Goal: Information Seeking & Learning: Learn about a topic

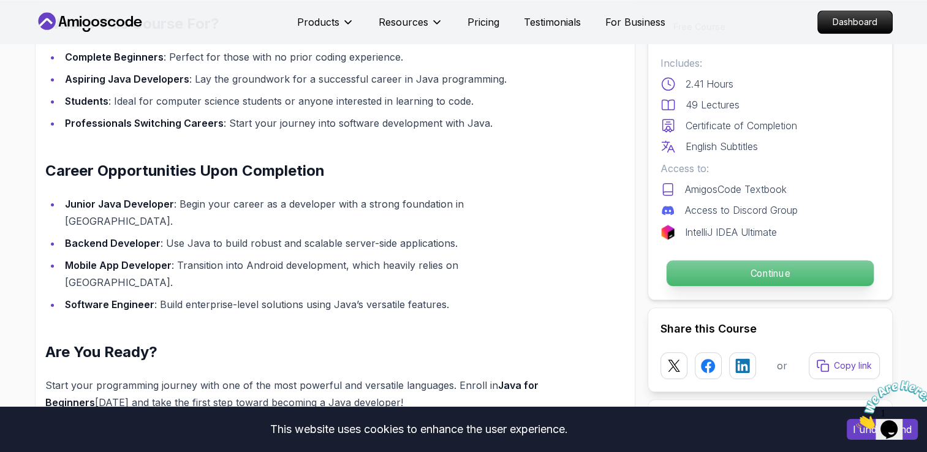
click at [758, 277] on p "Continue" at bounding box center [769, 273] width 207 height 26
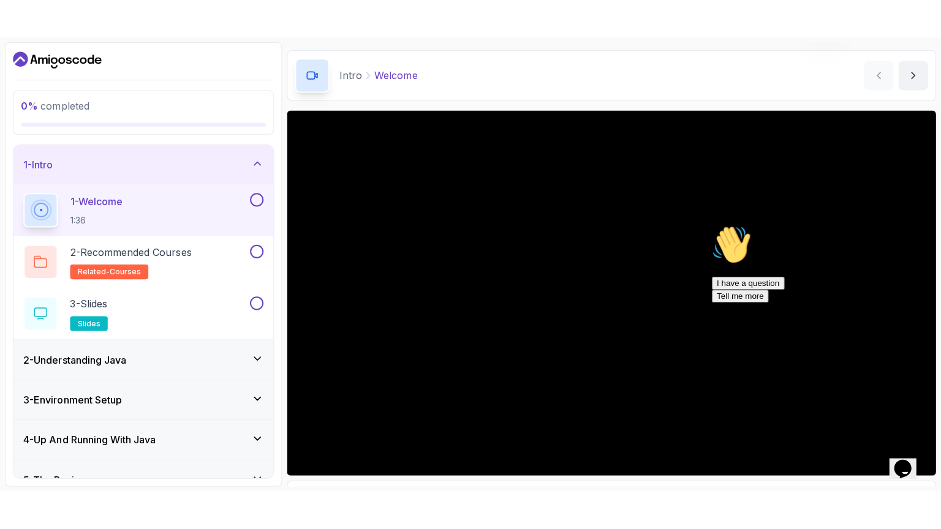
scroll to position [109, 0]
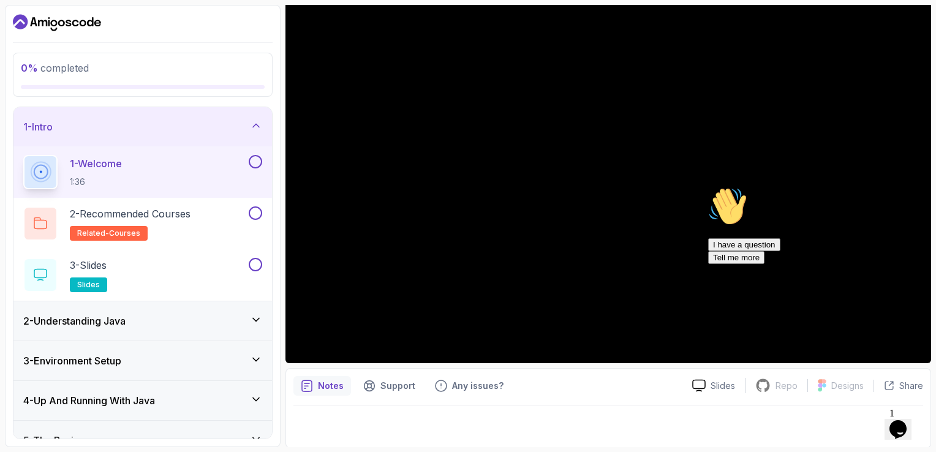
drag, startPoint x: 911, startPoint y: 277, endPoint x: 1615, endPoint y: 460, distance: 726.6
click at [708, 187] on icon "Chat attention grabber" at bounding box center [708, 187] width 0 height 0
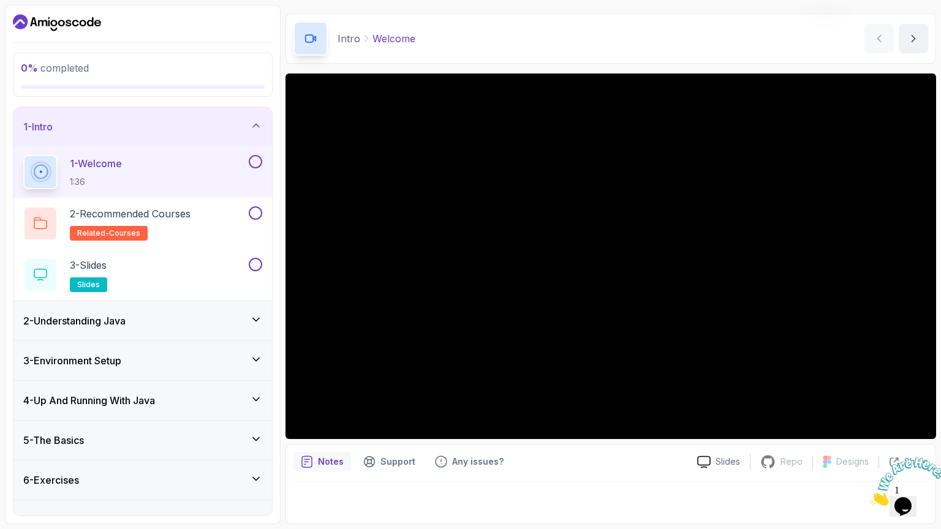
scroll to position [35, 0]
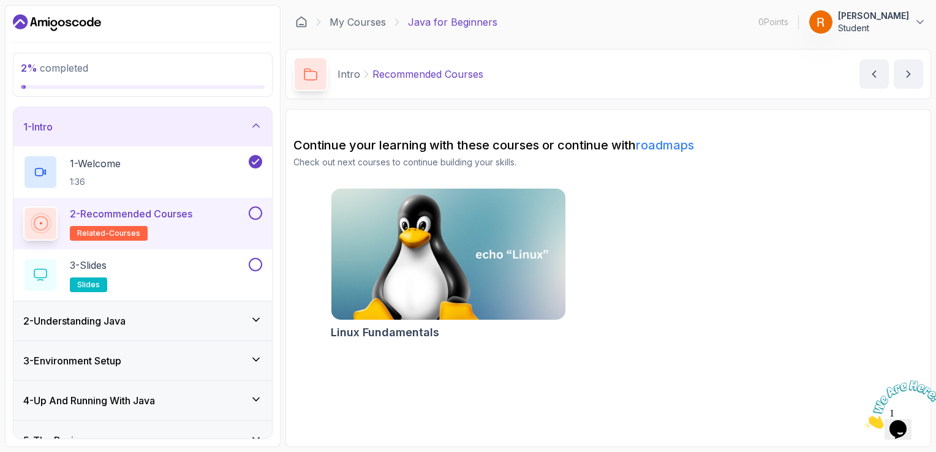
click at [257, 213] on button at bounding box center [255, 212] width 13 height 13
click at [140, 271] on div "3 - Slides slides" at bounding box center [134, 275] width 223 height 34
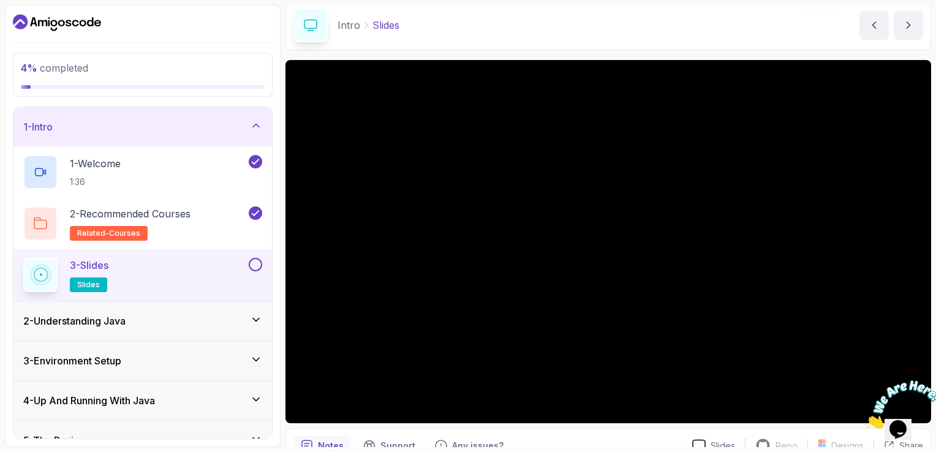
scroll to position [48, 0]
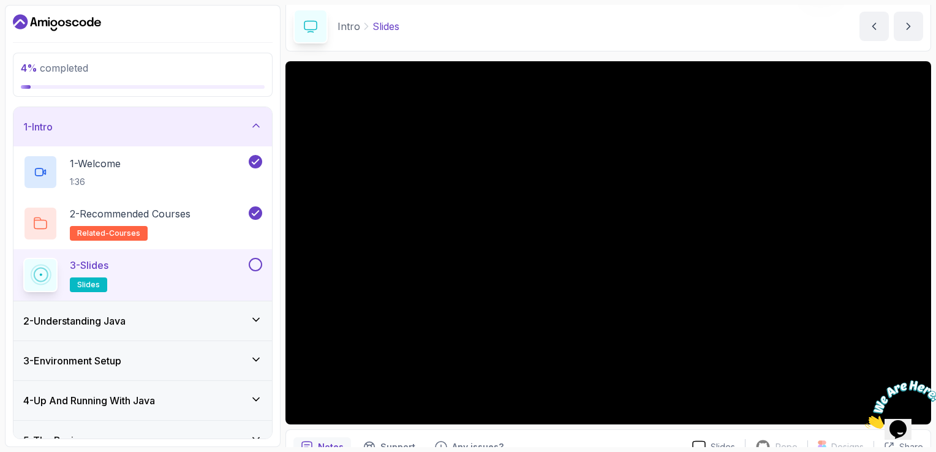
click at [914, 416] on img at bounding box center [903, 404] width 76 height 48
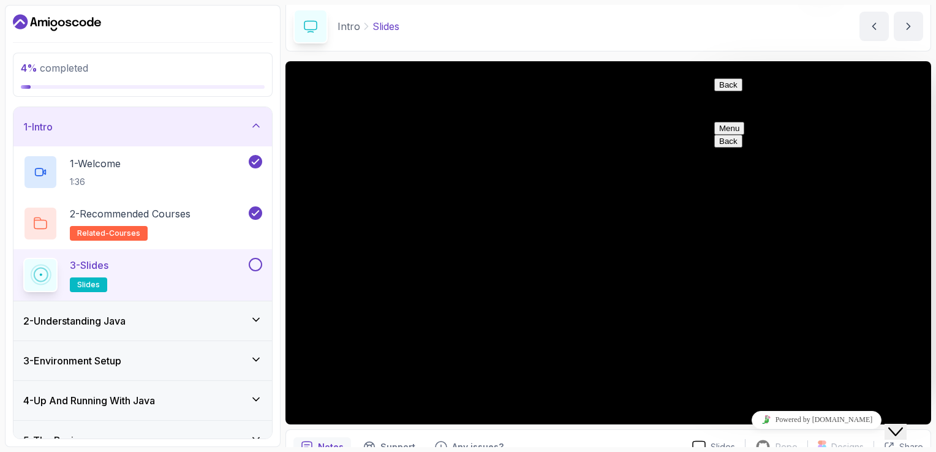
click at [729, 91] on button "Back" at bounding box center [728, 84] width 28 height 13
click at [755, 49] on div "Intro Slides Slides by [PERSON_NAME]" at bounding box center [608, 26] width 646 height 50
drag, startPoint x: 764, startPoint y: 380, endPoint x: 1479, endPoint y: 466, distance: 719.3
click at [903, 424] on icon "Close Chat This icon closes the chat window." at bounding box center [895, 431] width 15 height 15
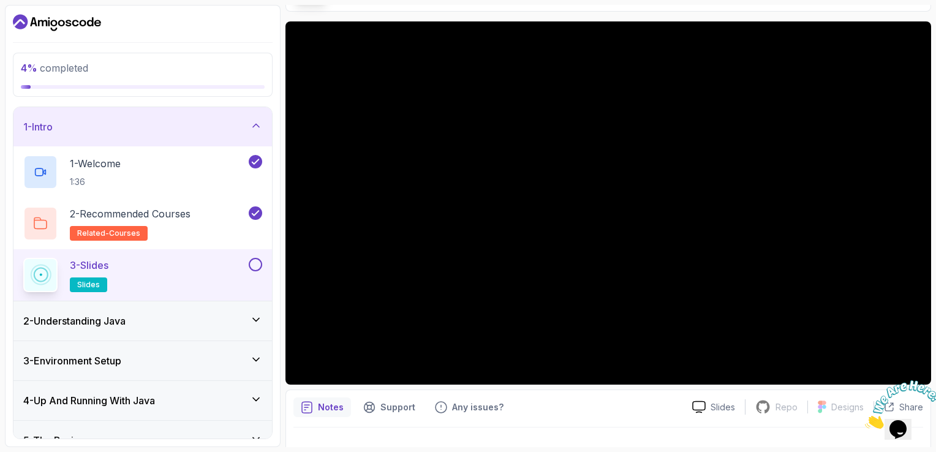
scroll to position [109, 0]
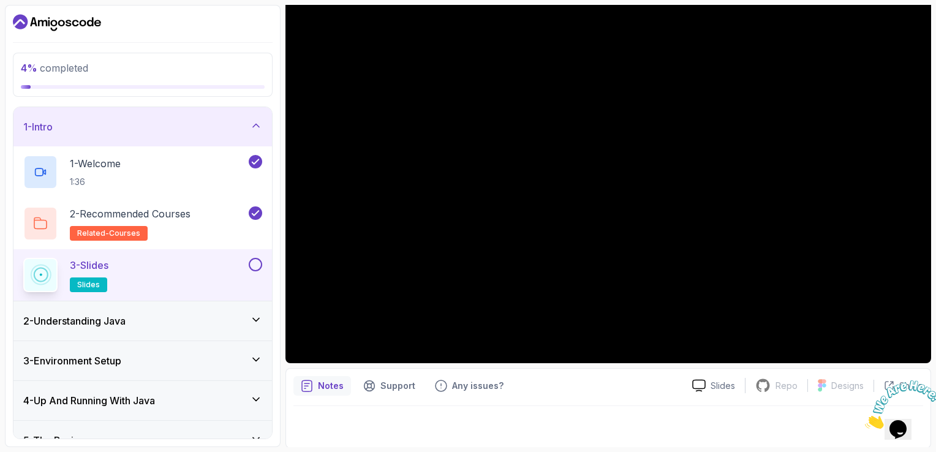
click at [164, 331] on div "2 - Understanding Java" at bounding box center [142, 320] width 258 height 39
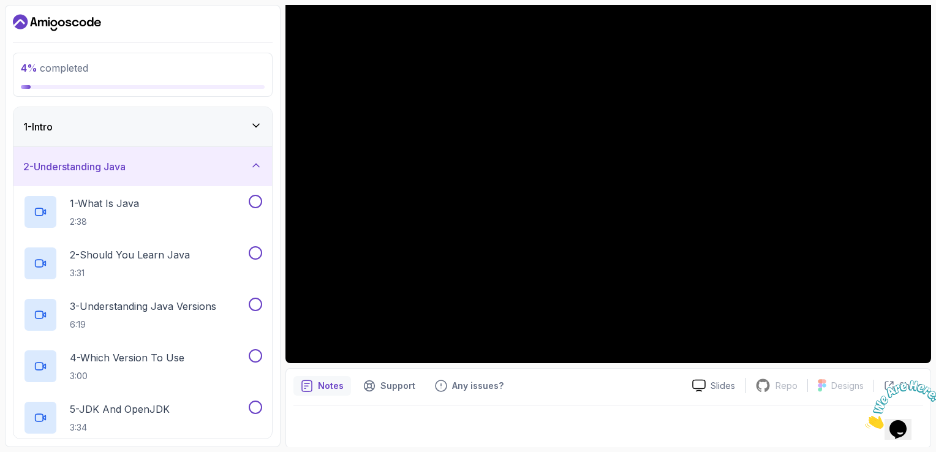
click at [263, 160] on div "2 - Understanding Java" at bounding box center [142, 166] width 258 height 39
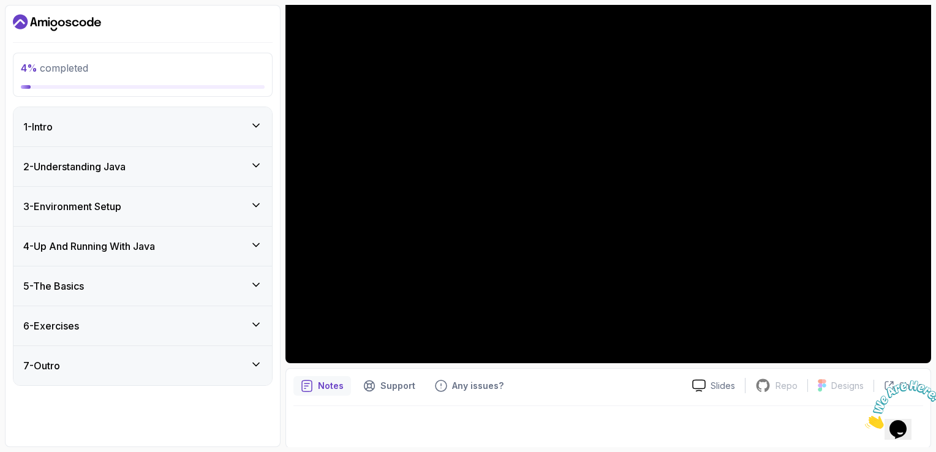
click at [260, 129] on icon at bounding box center [256, 125] width 12 height 12
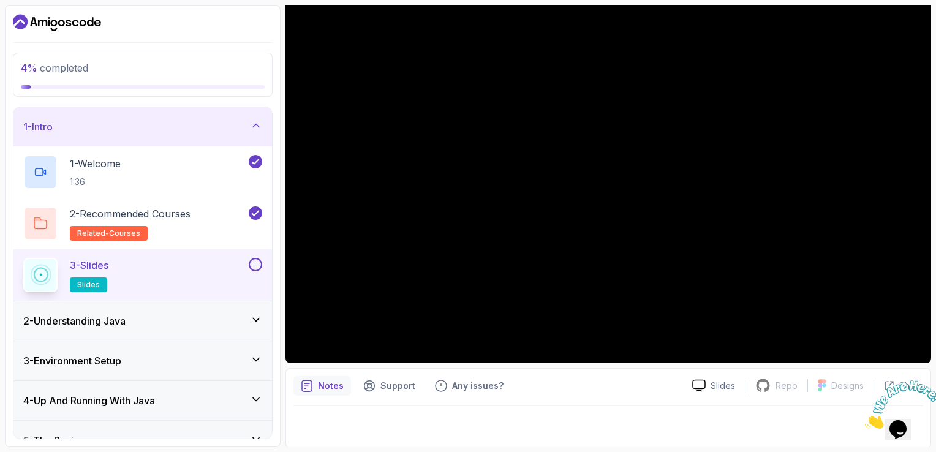
click at [258, 266] on button at bounding box center [255, 264] width 13 height 13
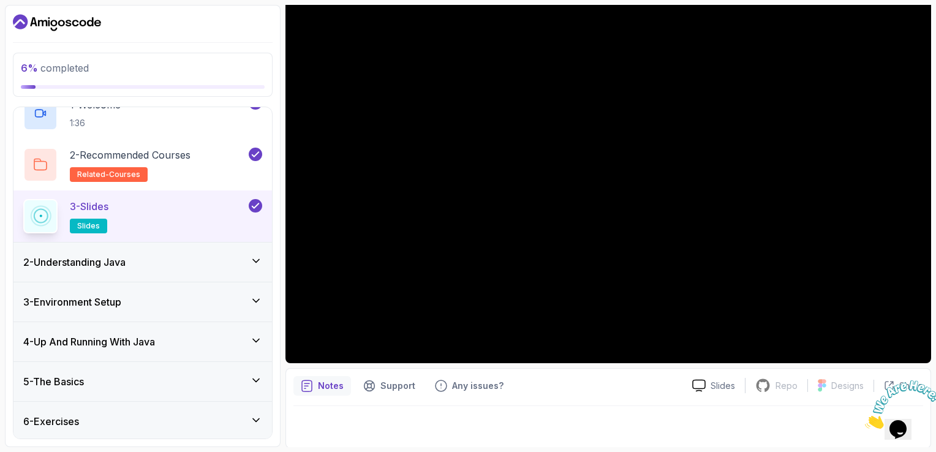
scroll to position [61, 0]
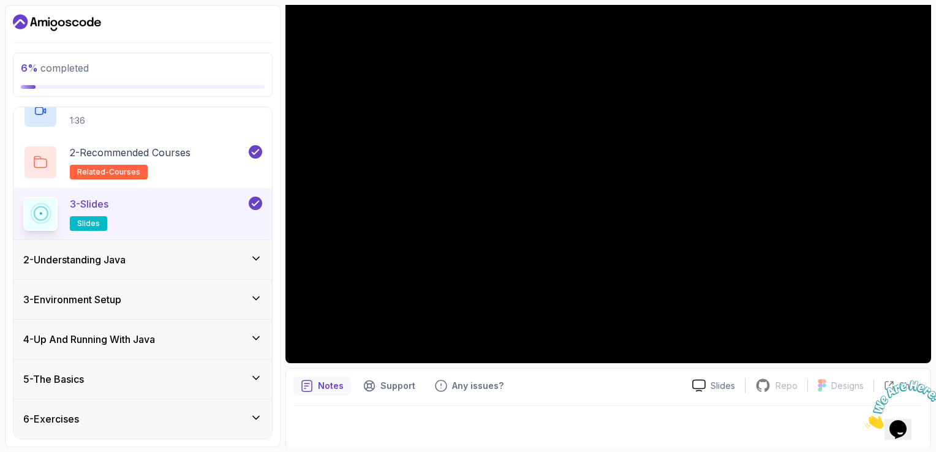
click at [143, 259] on div "2 - Understanding Java" at bounding box center [142, 259] width 239 height 15
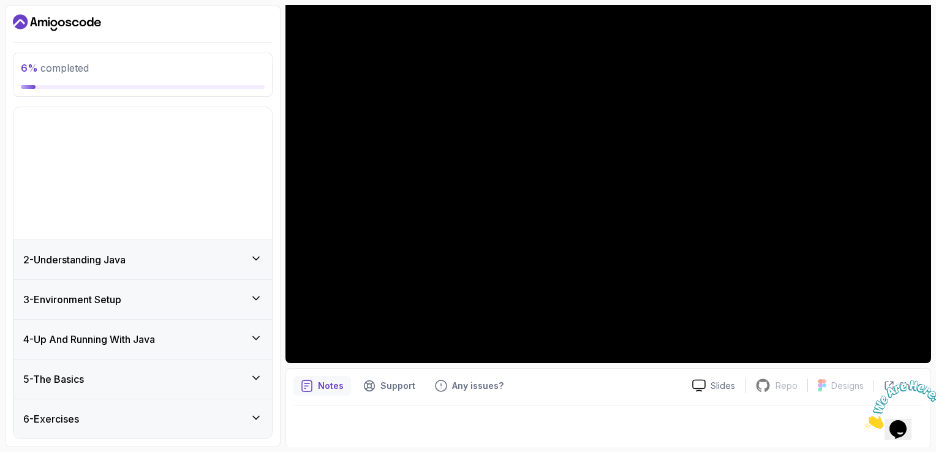
scroll to position [0, 0]
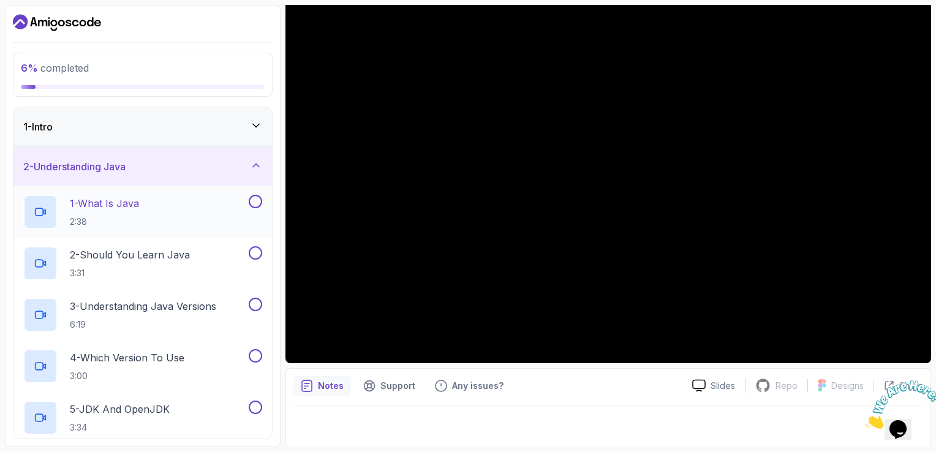
click at [144, 214] on div "1 - What Is Java 2:38" at bounding box center [134, 212] width 223 height 34
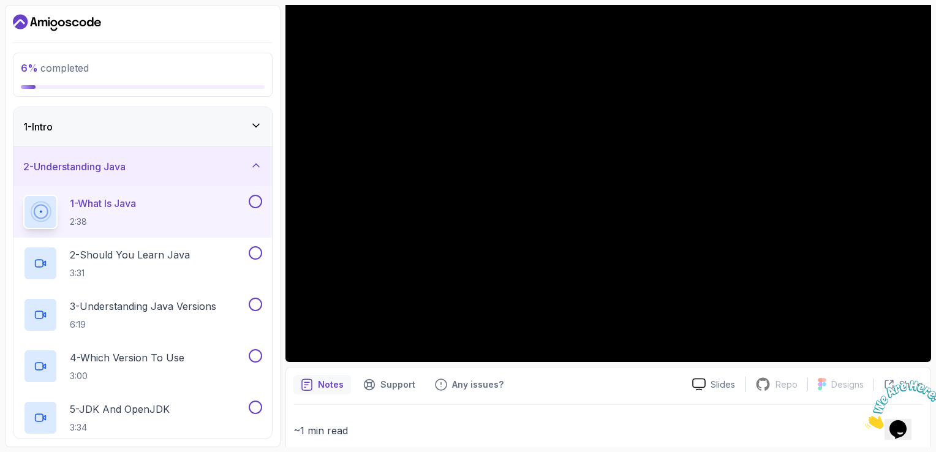
scroll to position [48, 0]
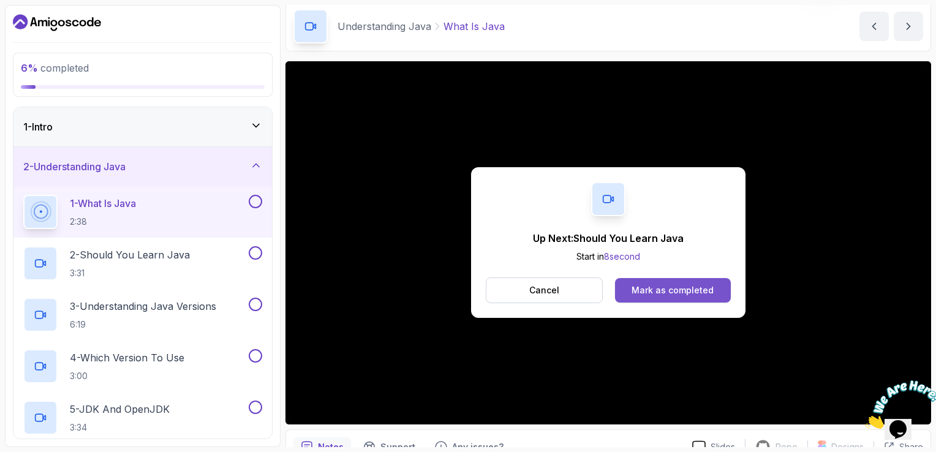
click at [696, 287] on div "Mark as completed" at bounding box center [673, 290] width 82 height 12
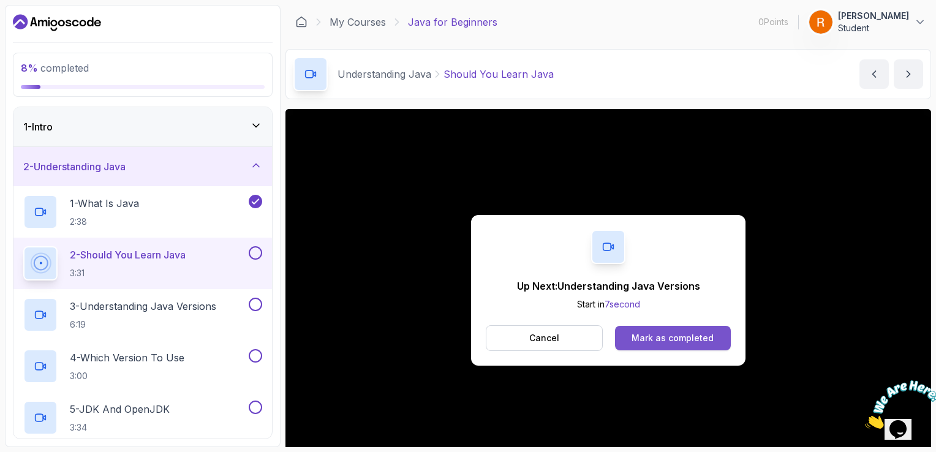
click at [651, 347] on button "Mark as completed" at bounding box center [673, 338] width 116 height 25
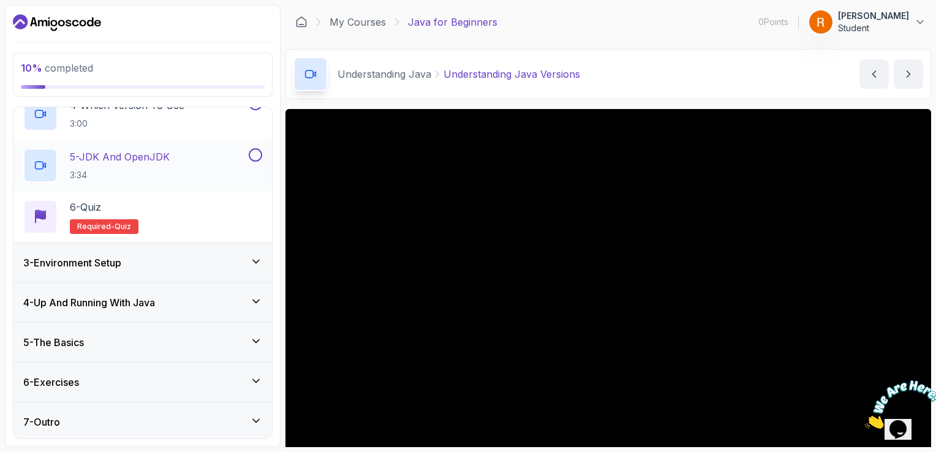
scroll to position [253, 0]
click at [255, 299] on icon at bounding box center [256, 300] width 6 height 3
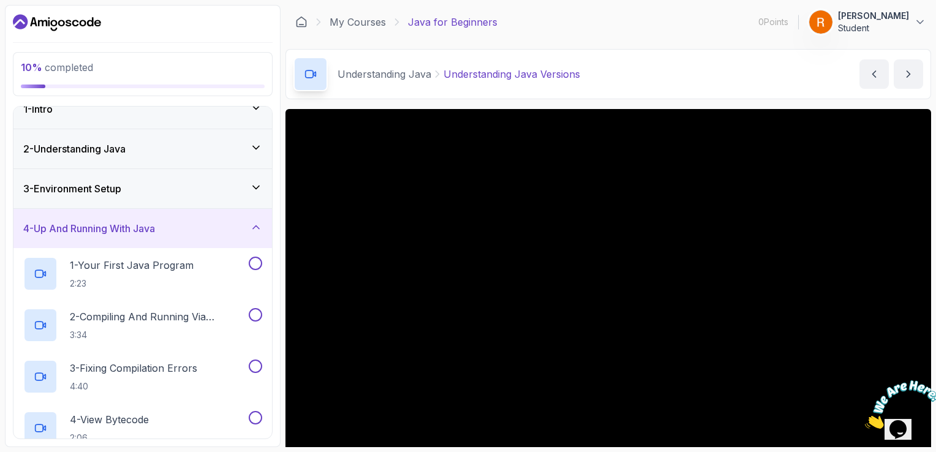
scroll to position [0, 0]
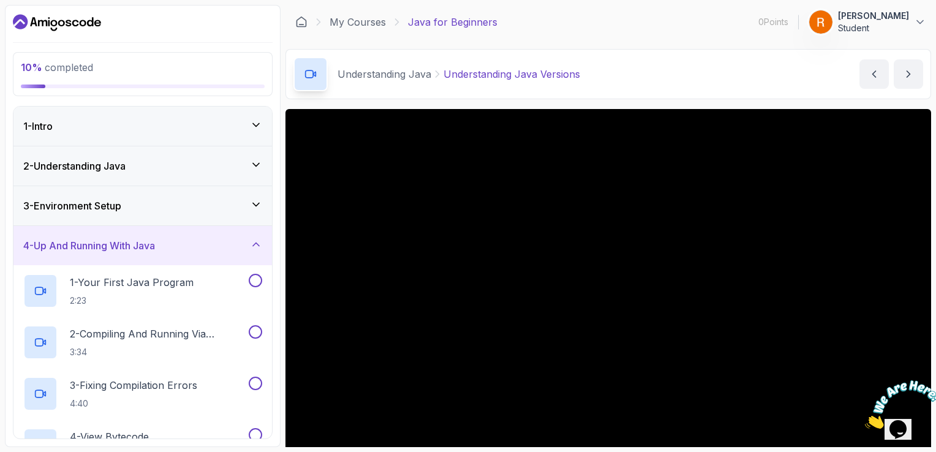
click at [245, 240] on div "4 - Up And Running With Java" at bounding box center [142, 245] width 239 height 15
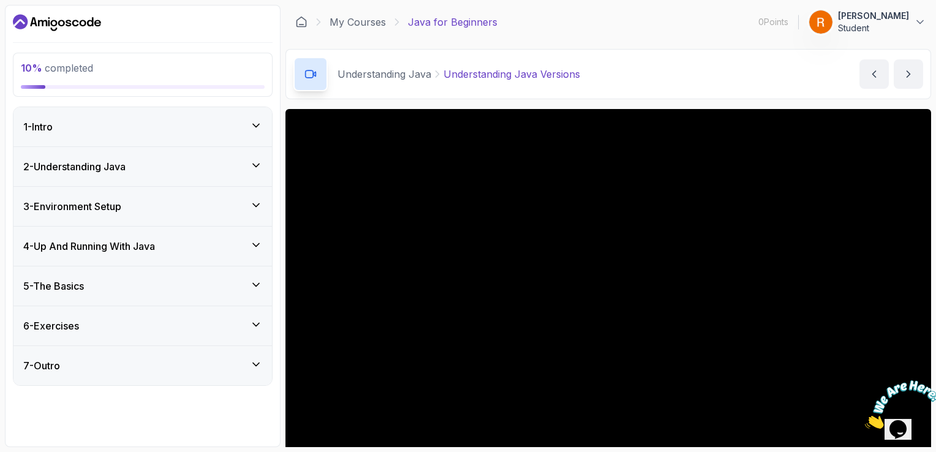
click at [251, 164] on icon at bounding box center [256, 165] width 12 height 12
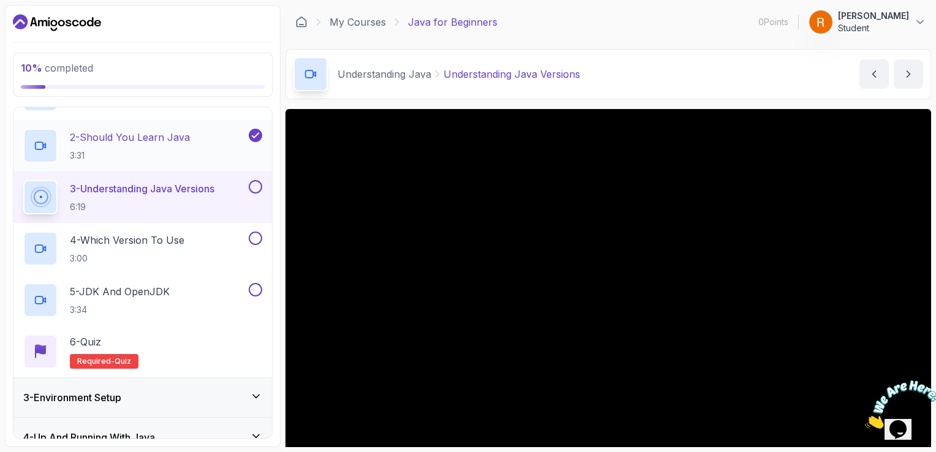
scroll to position [123, 0]
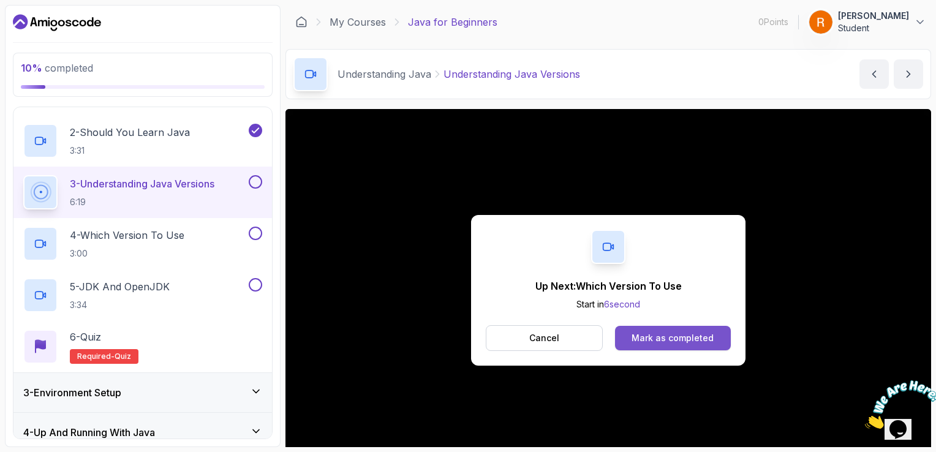
click at [649, 347] on button "Mark as completed" at bounding box center [673, 338] width 116 height 25
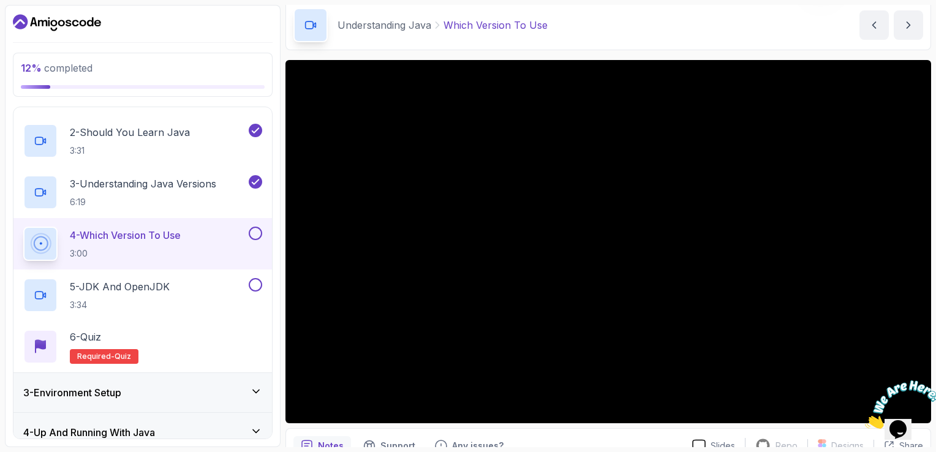
scroll to position [48, 0]
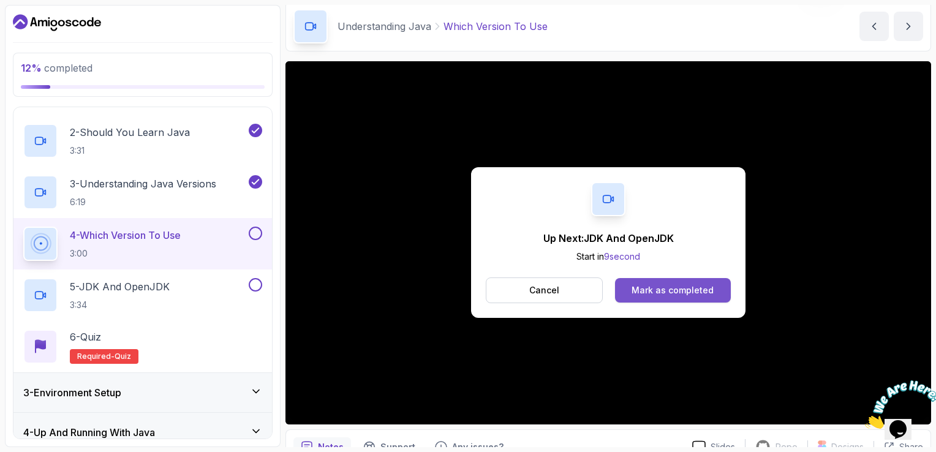
click at [657, 287] on div "Mark as completed" at bounding box center [673, 290] width 82 height 12
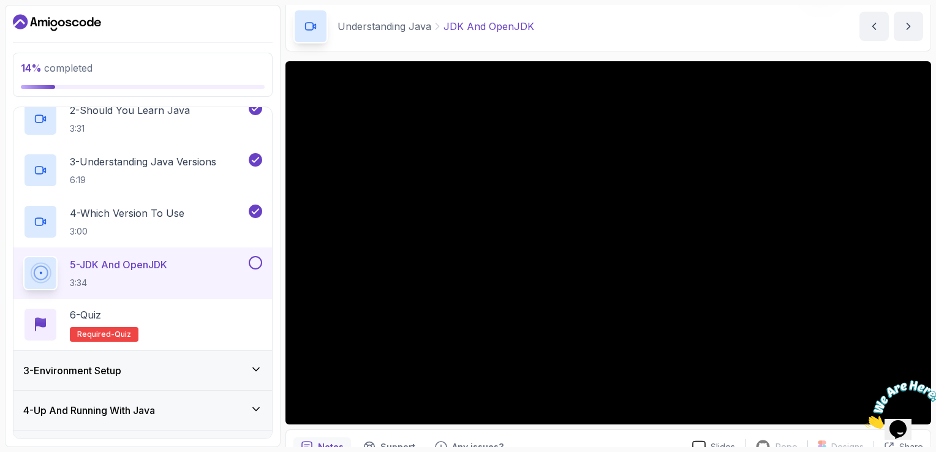
scroll to position [184, 0]
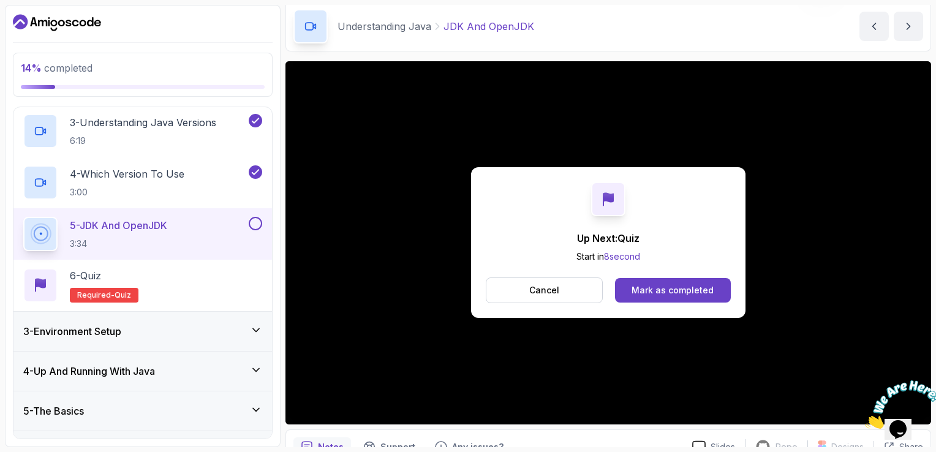
click at [700, 286] on div "Mark as completed" at bounding box center [673, 290] width 82 height 12
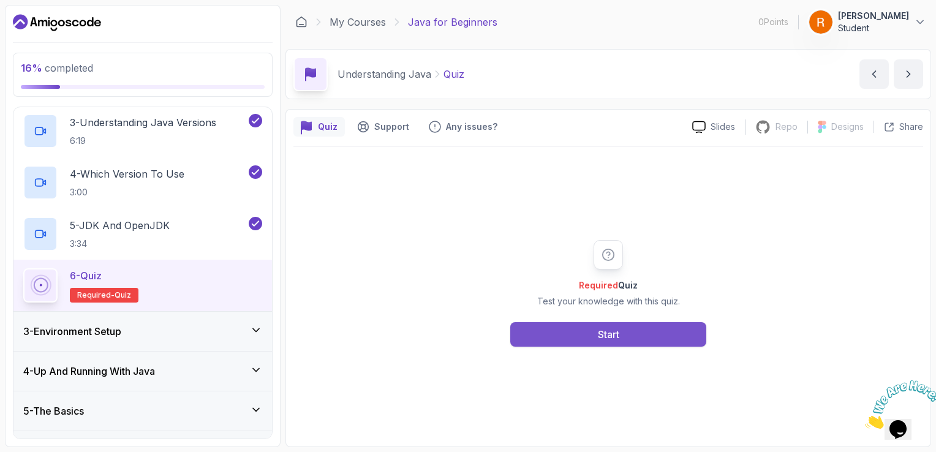
click at [646, 344] on button "Start" at bounding box center [608, 334] width 196 height 25
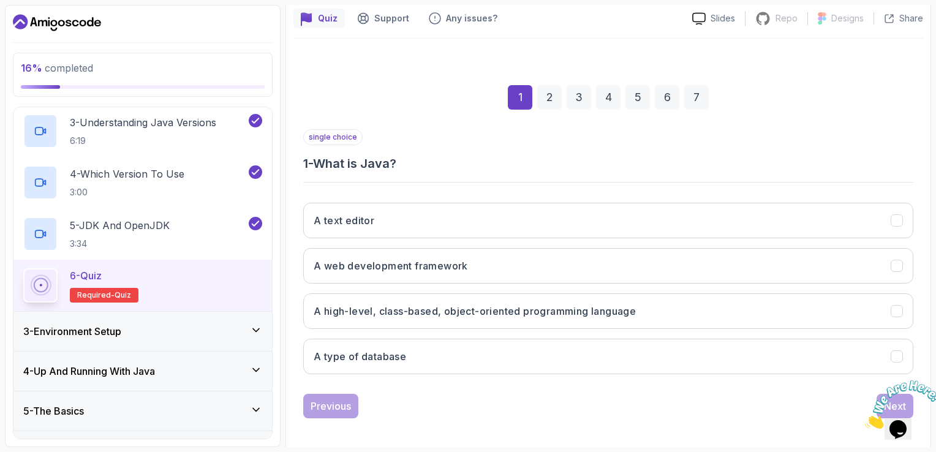
scroll to position [113, 0]
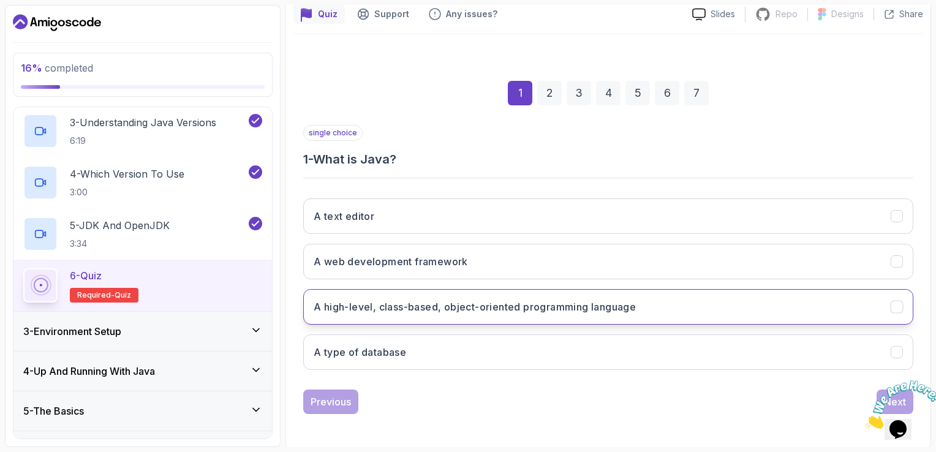
click at [633, 305] on h3 "A high-level, class-based, object-oriented programming language" at bounding box center [475, 307] width 322 height 15
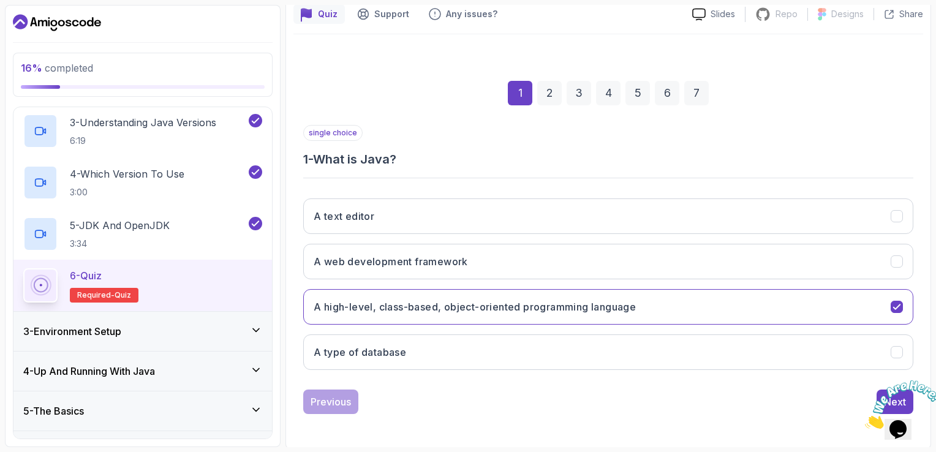
click at [897, 394] on img at bounding box center [903, 404] width 76 height 48
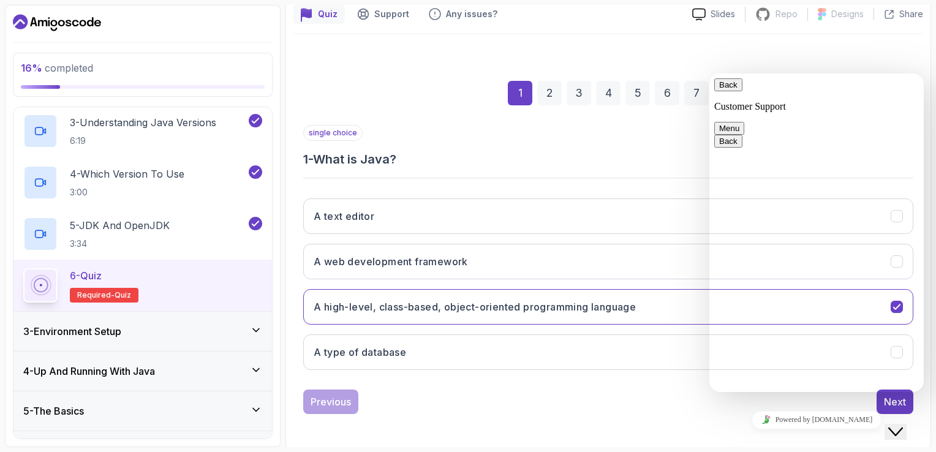
click at [899, 424] on button "Close Chat This icon closes the chat window." at bounding box center [895, 432] width 22 height 16
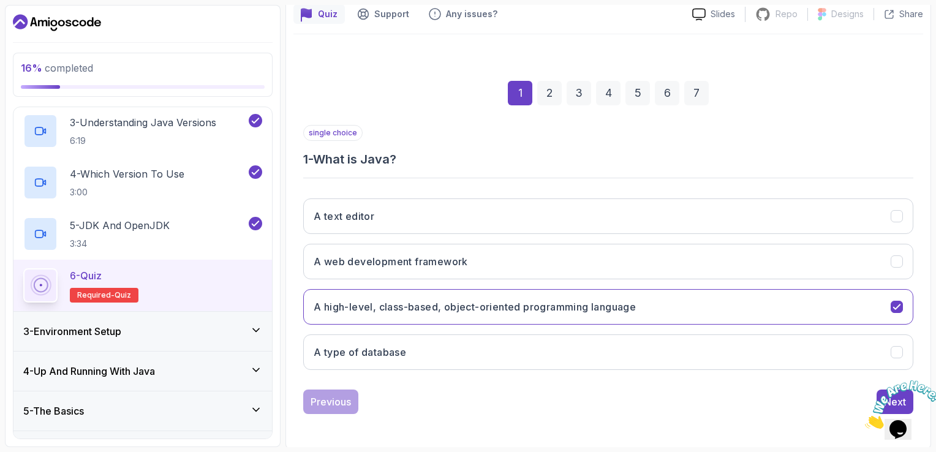
click at [865, 420] on icon "Close" at bounding box center [865, 425] width 0 height 10
click at [896, 394] on div "Next" at bounding box center [895, 401] width 22 height 15
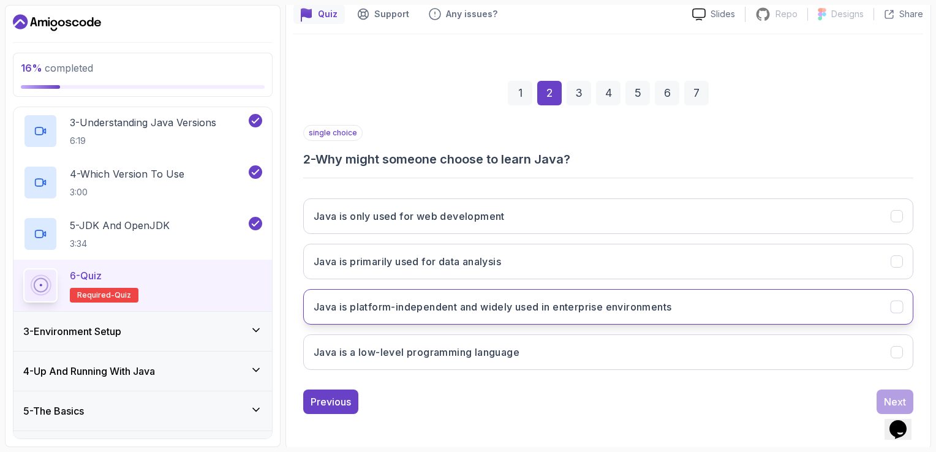
click at [534, 310] on h3 "Java is platform-independent and widely used in enterprise environments" at bounding box center [493, 307] width 358 height 15
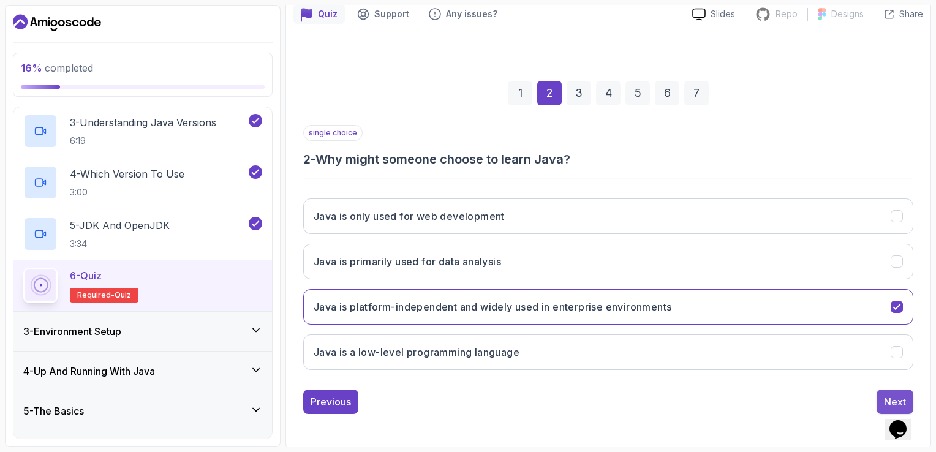
click at [889, 394] on div "Next" at bounding box center [895, 401] width 22 height 15
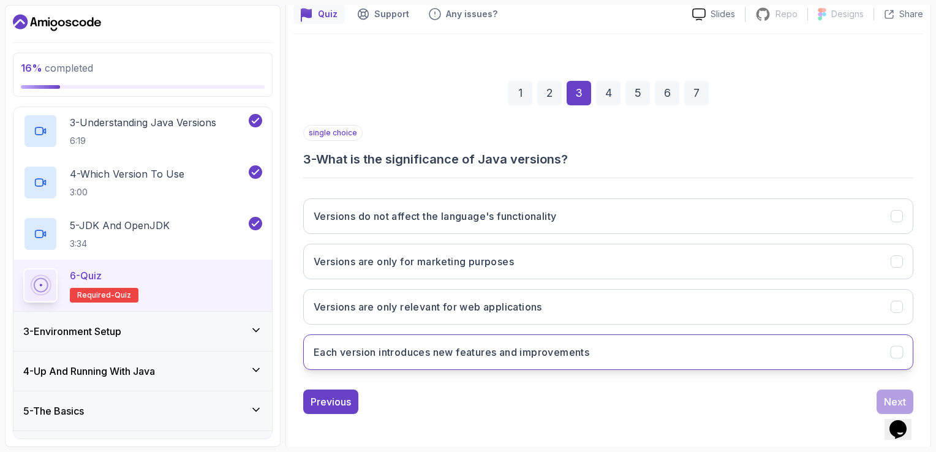
click at [542, 342] on button "Each version introduces new features and improvements" at bounding box center [608, 352] width 610 height 36
click at [883, 398] on button "Next" at bounding box center [895, 402] width 37 height 25
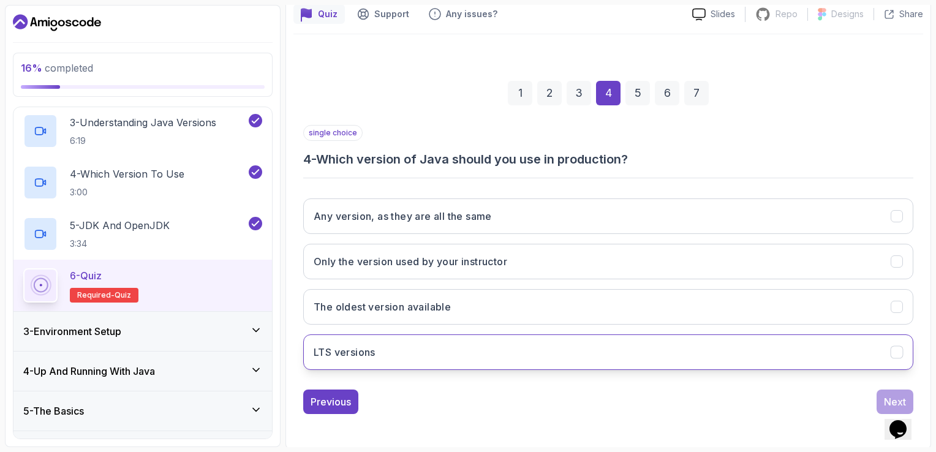
click at [418, 345] on button "LTS versions" at bounding box center [608, 352] width 610 height 36
click at [903, 391] on button "Next" at bounding box center [895, 402] width 37 height 25
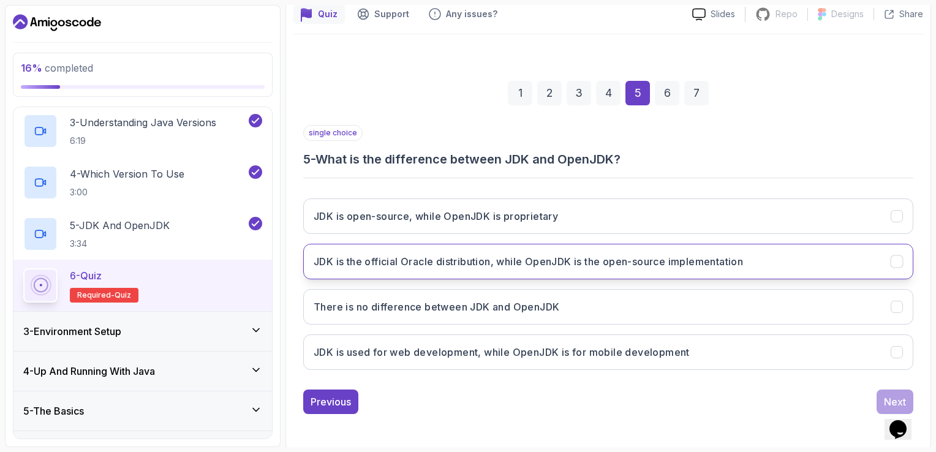
click at [442, 276] on button "JDK is the official Oracle distribution, while OpenJDK is the open-source imple…" at bounding box center [608, 262] width 610 height 36
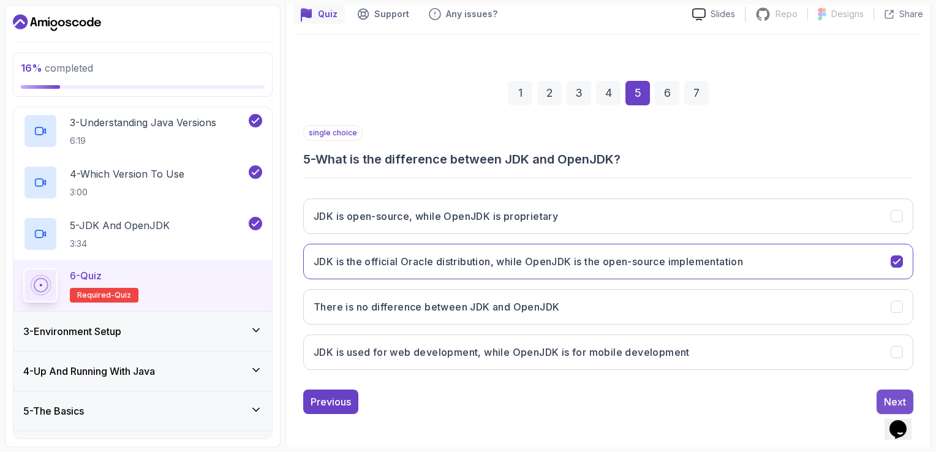
click at [892, 394] on div "Next" at bounding box center [895, 401] width 22 height 15
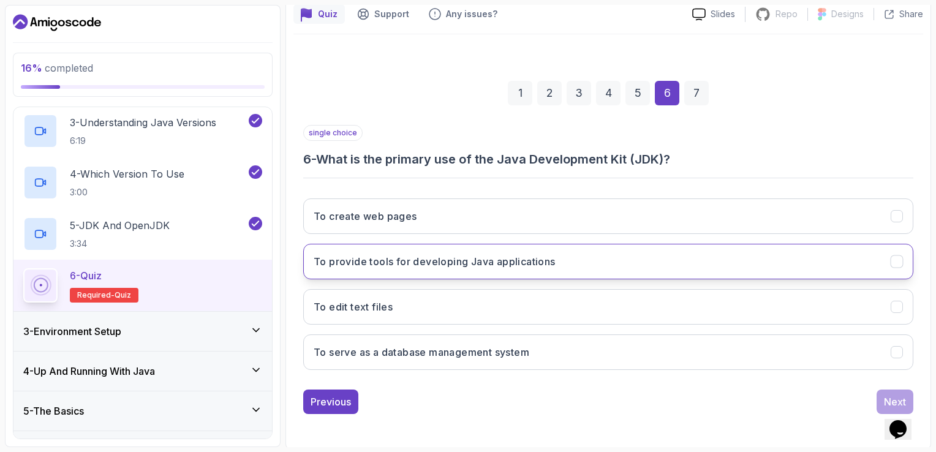
click at [574, 265] on button "To provide tools for developing Java applications" at bounding box center [608, 262] width 610 height 36
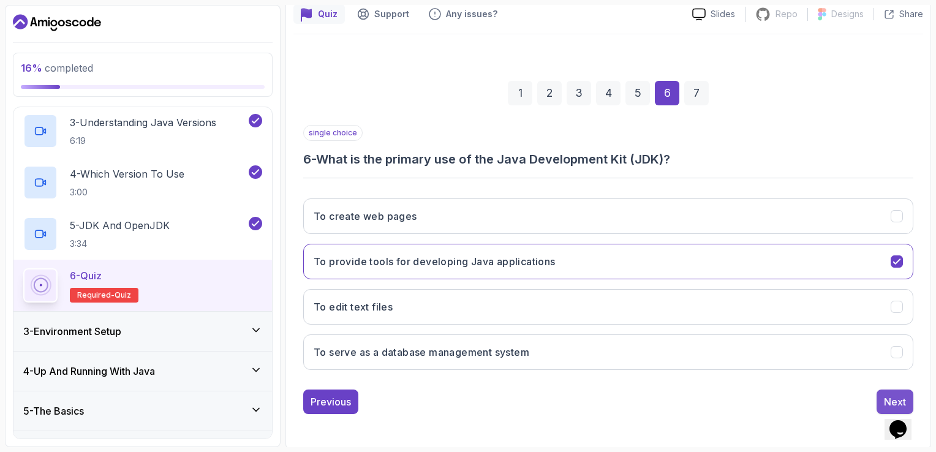
click at [891, 395] on div "Next" at bounding box center [895, 401] width 22 height 15
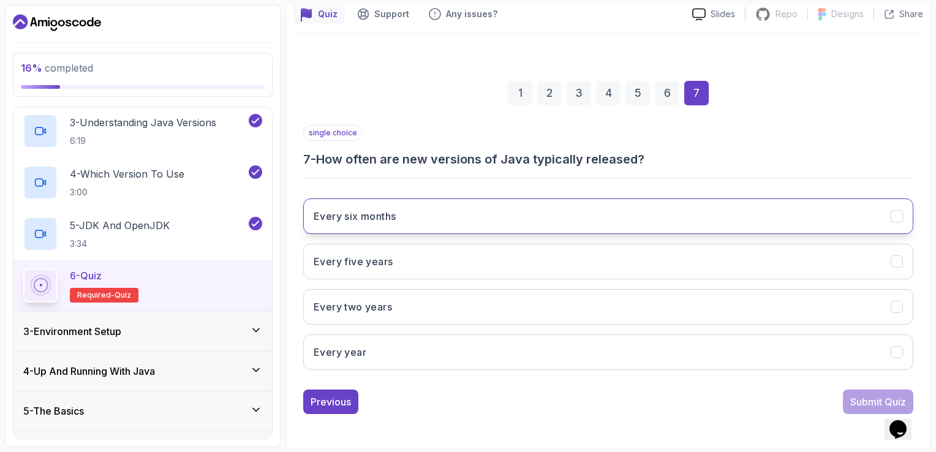
click at [415, 217] on button "Every six months" at bounding box center [608, 216] width 610 height 36
click at [860, 404] on div "Submit Quiz" at bounding box center [878, 401] width 56 height 15
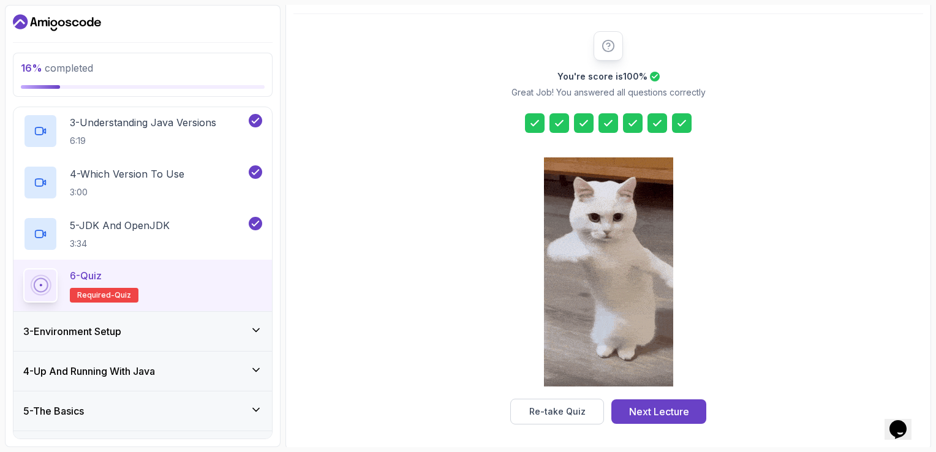
scroll to position [134, 0]
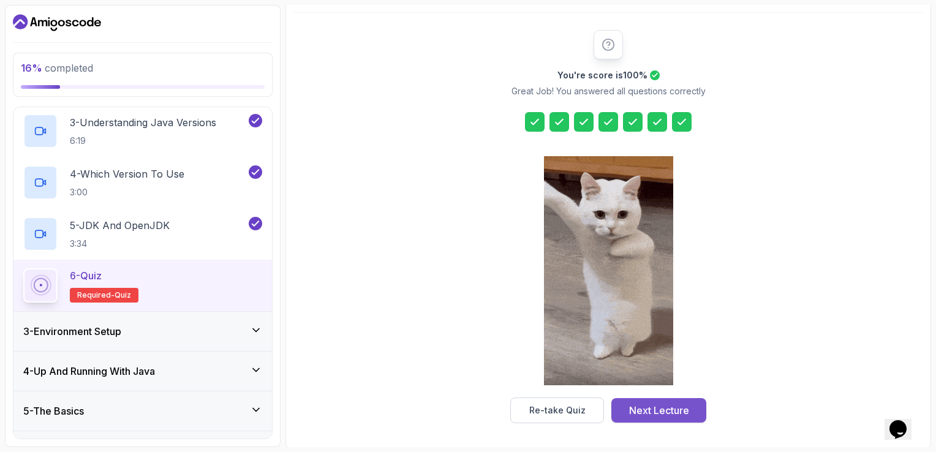
click at [665, 418] on button "Next Lecture" at bounding box center [658, 410] width 95 height 25
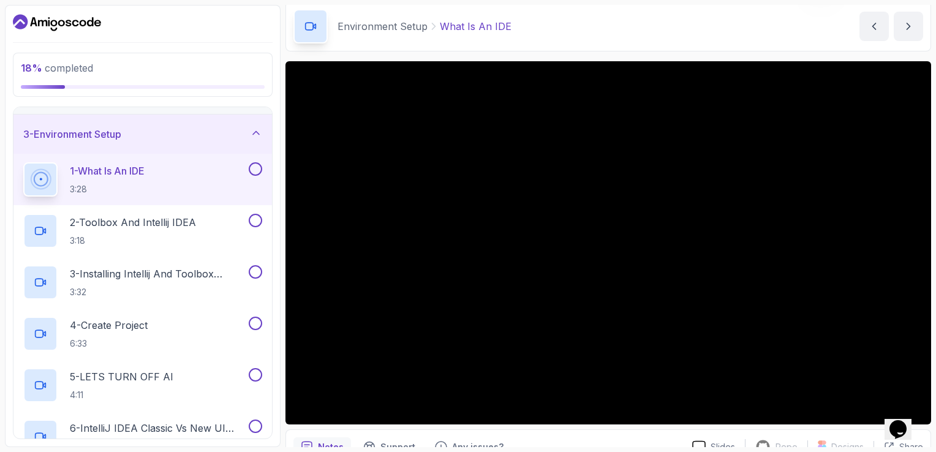
scroll to position [59, 0]
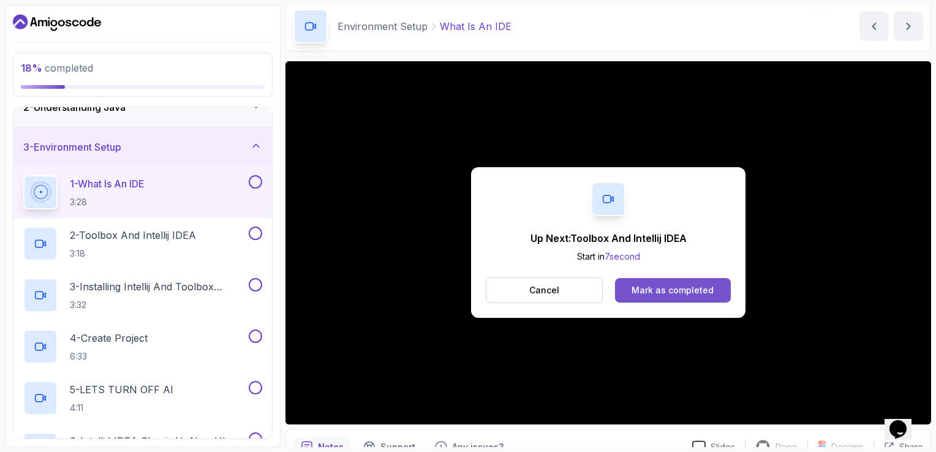
click at [647, 290] on div "Mark as completed" at bounding box center [673, 290] width 82 height 12
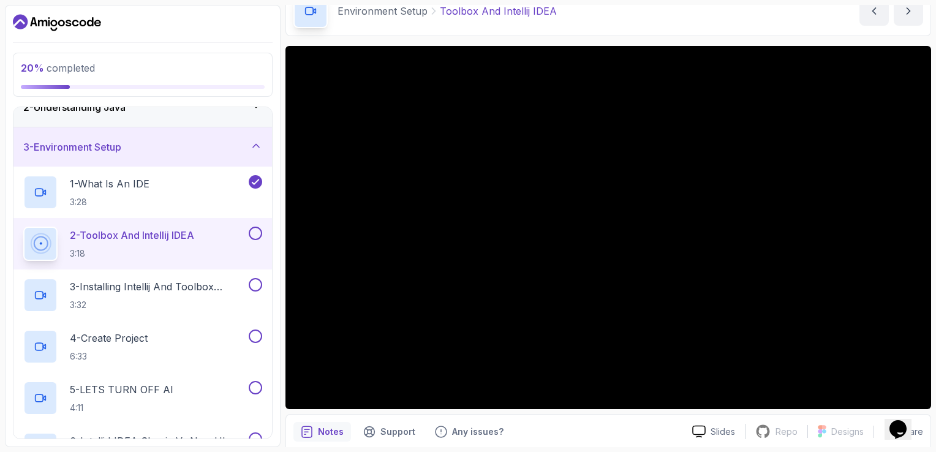
scroll to position [61, 0]
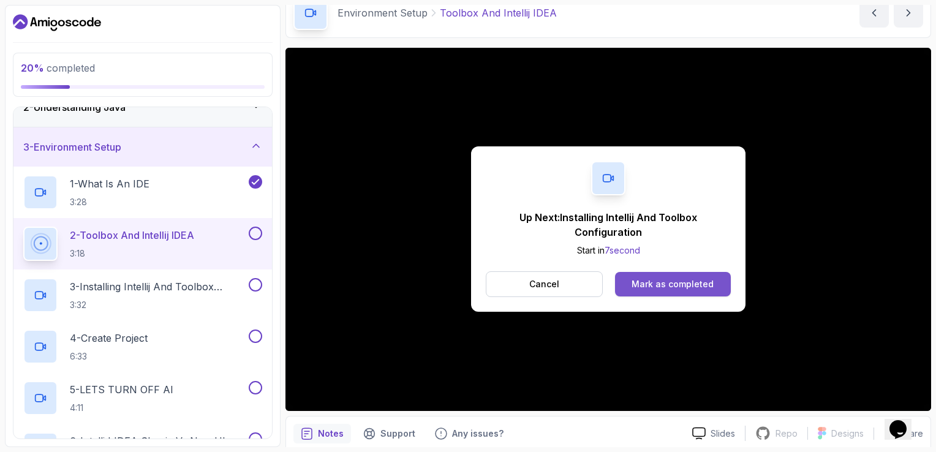
drag, startPoint x: 654, startPoint y: 298, endPoint x: 649, endPoint y: 281, distance: 17.2
click at [654, 297] on div "Up Next: Installing Intellij And Toolbox Configuration Start in 7 second Cancel…" at bounding box center [608, 228] width 274 height 165
click at [649, 281] on div "Mark as completed" at bounding box center [673, 284] width 82 height 12
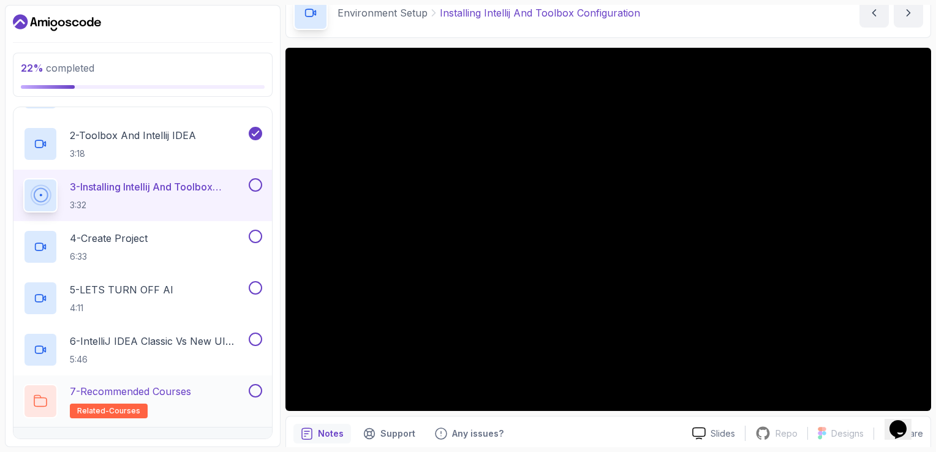
scroll to position [121, 0]
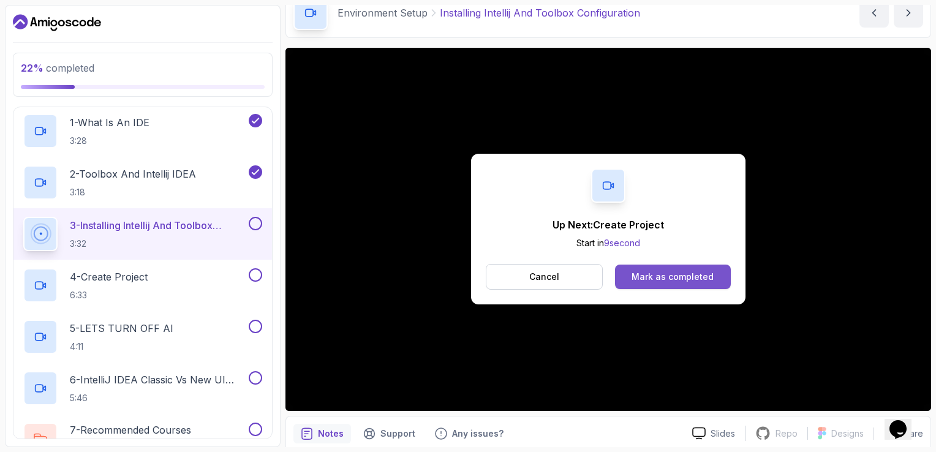
click at [645, 283] on div "Mark as completed" at bounding box center [673, 277] width 82 height 12
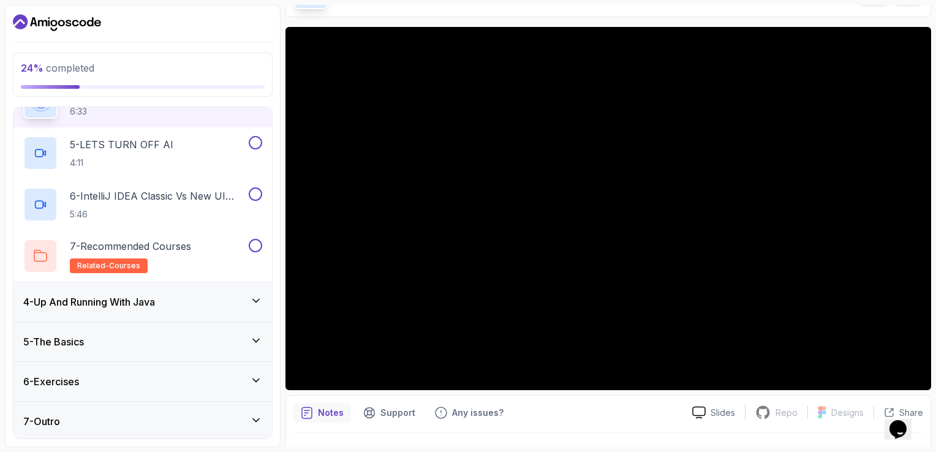
scroll to position [123, 0]
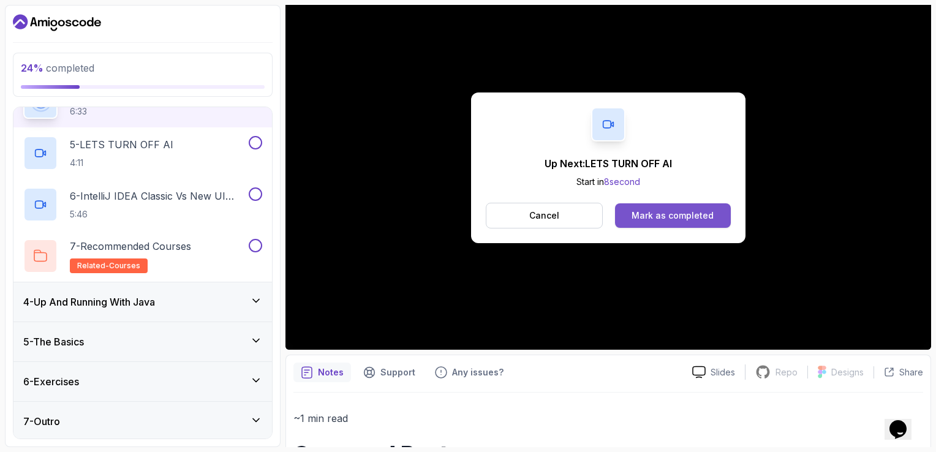
click at [664, 219] on div "Mark as completed" at bounding box center [673, 215] width 82 height 12
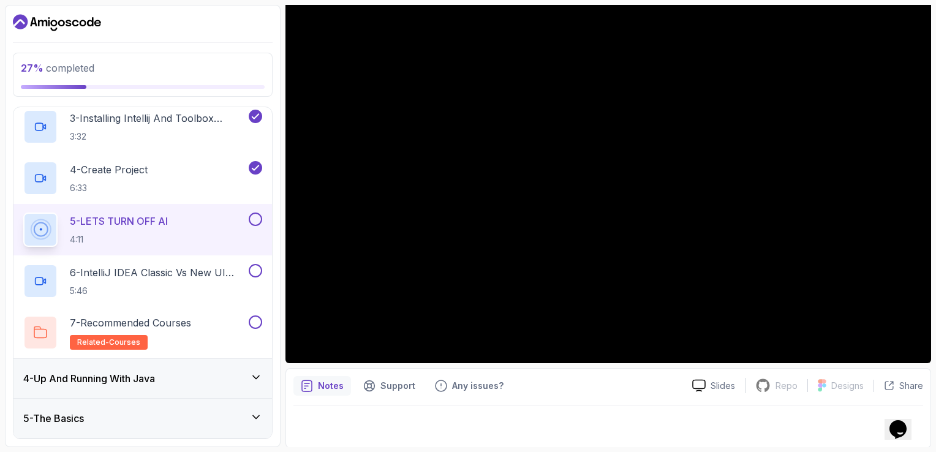
scroll to position [304, 0]
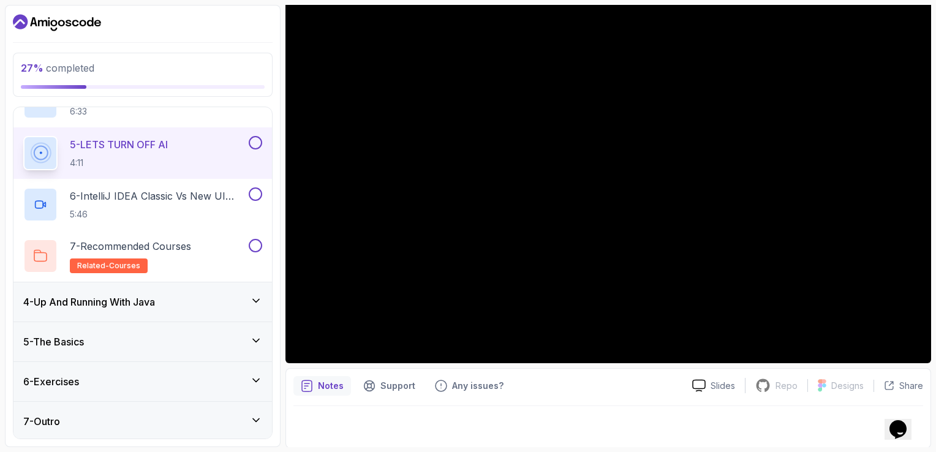
click at [257, 137] on button at bounding box center [255, 142] width 13 height 13
click at [221, 181] on div "6 - IntelliJ IDEA Classic Vs New UI (User Interface) 5:46" at bounding box center [142, 204] width 258 height 51
click at [211, 200] on p "6 - IntelliJ IDEA Classic Vs New UI (User Interface)" at bounding box center [158, 196] width 176 height 15
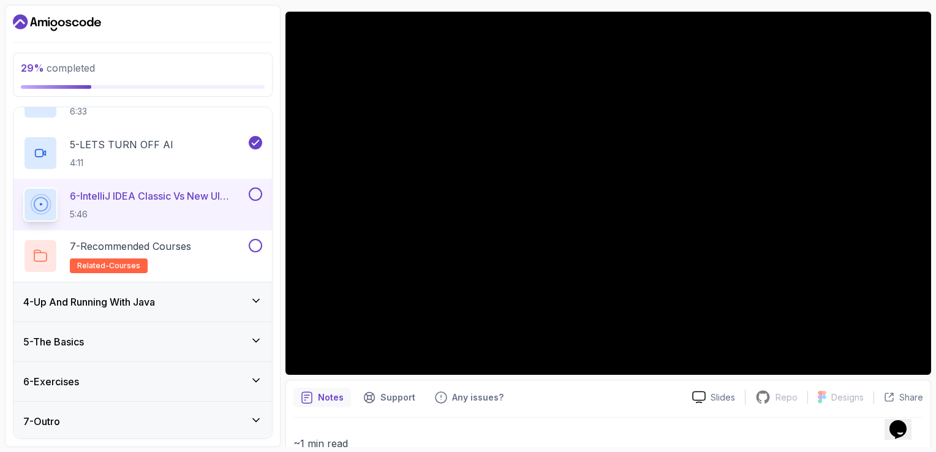
scroll to position [184, 0]
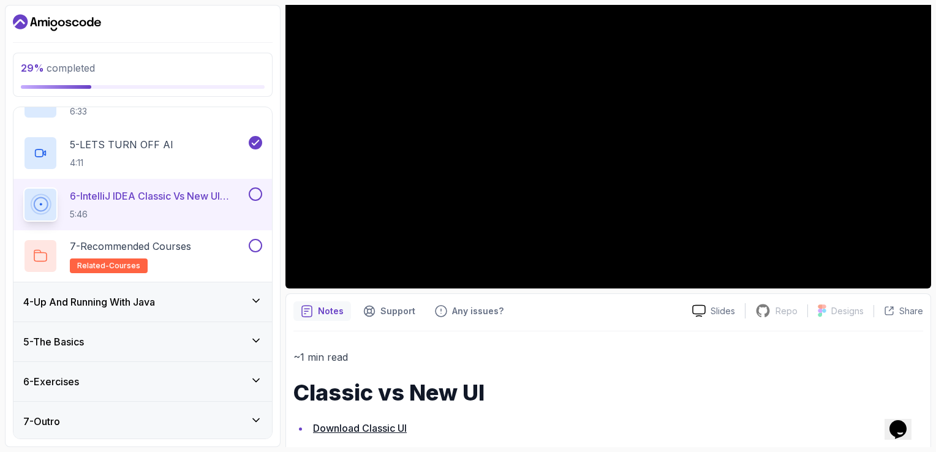
click at [257, 187] on button at bounding box center [255, 193] width 13 height 13
drag, startPoint x: 218, startPoint y: 241, endPoint x: 208, endPoint y: 251, distance: 13.9
click at [218, 241] on div "7 - Recommended Courses related-courses" at bounding box center [134, 256] width 223 height 34
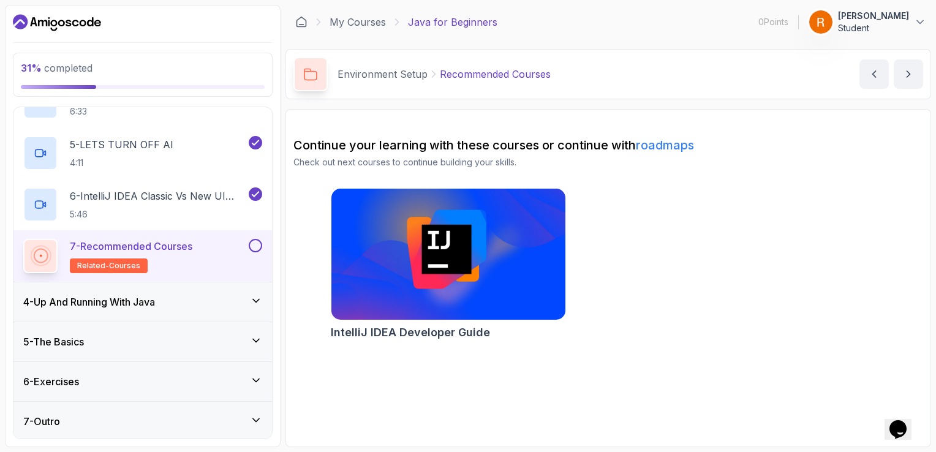
click at [169, 304] on div "4 - Up And Running With Java" at bounding box center [142, 302] width 239 height 15
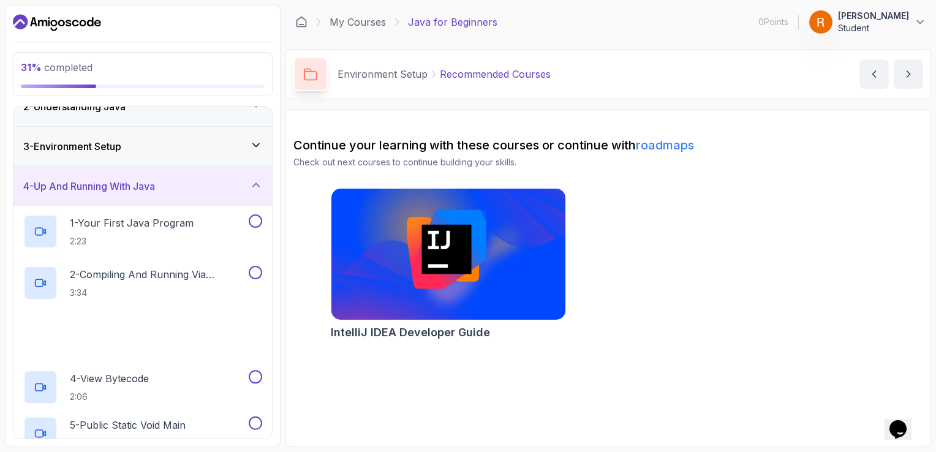
scroll to position [61, 0]
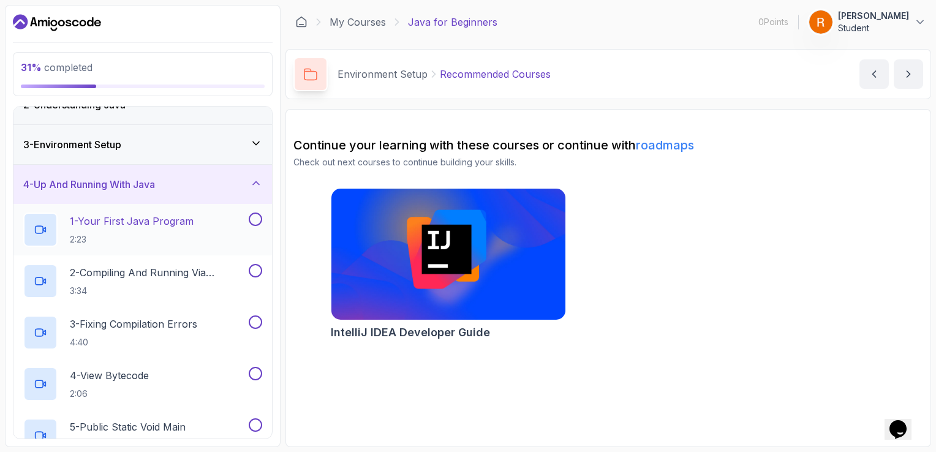
click at [216, 213] on div "1 - Your First Java Program 2:23" at bounding box center [134, 230] width 223 height 34
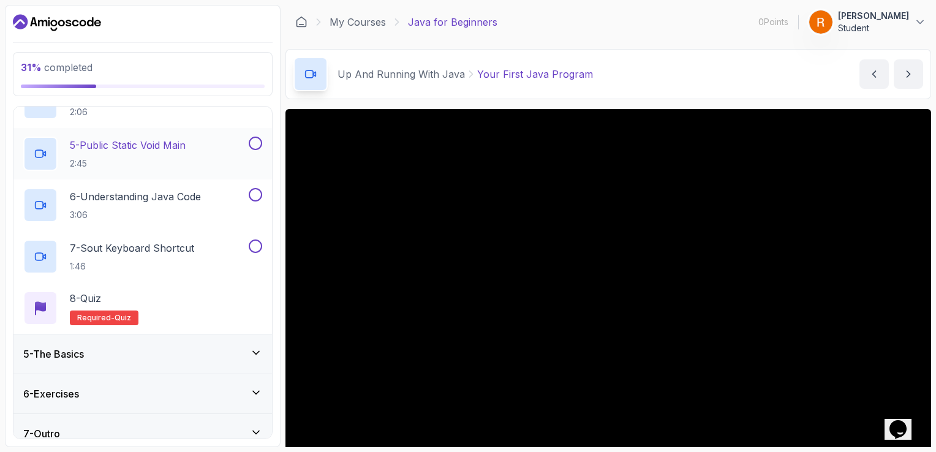
scroll to position [356, 0]
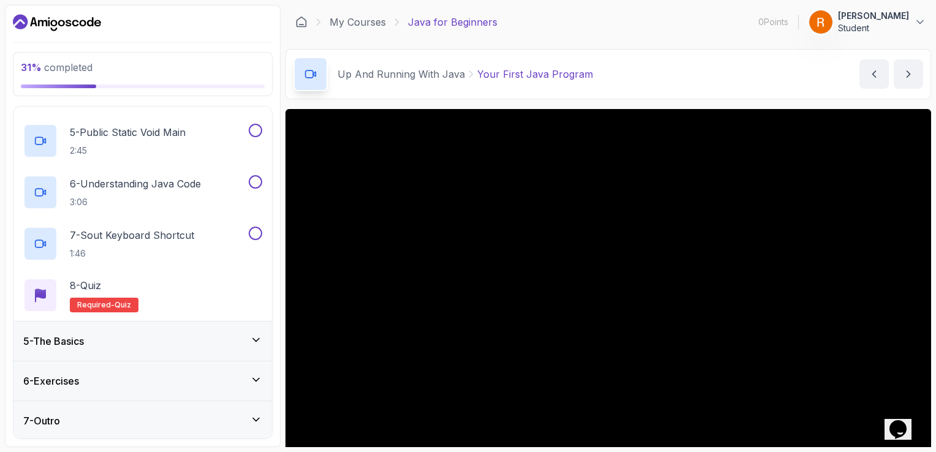
click at [194, 337] on div "5 - The Basics" at bounding box center [142, 341] width 239 height 15
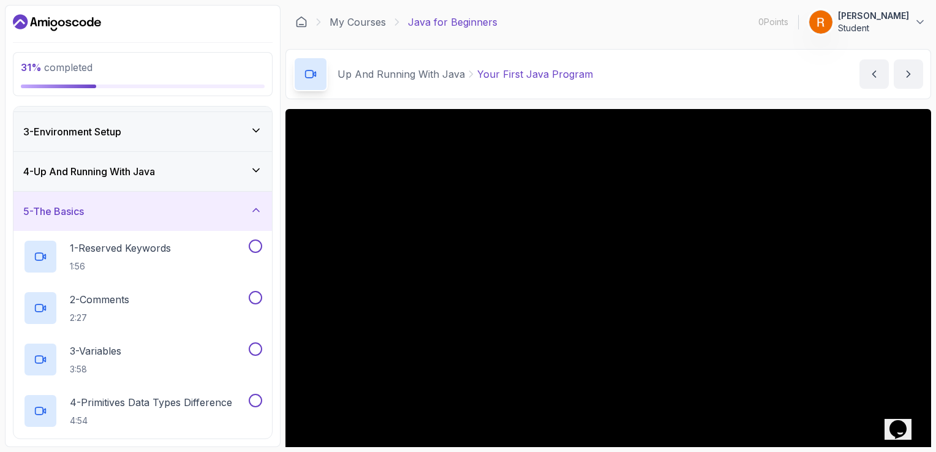
scroll to position [0, 0]
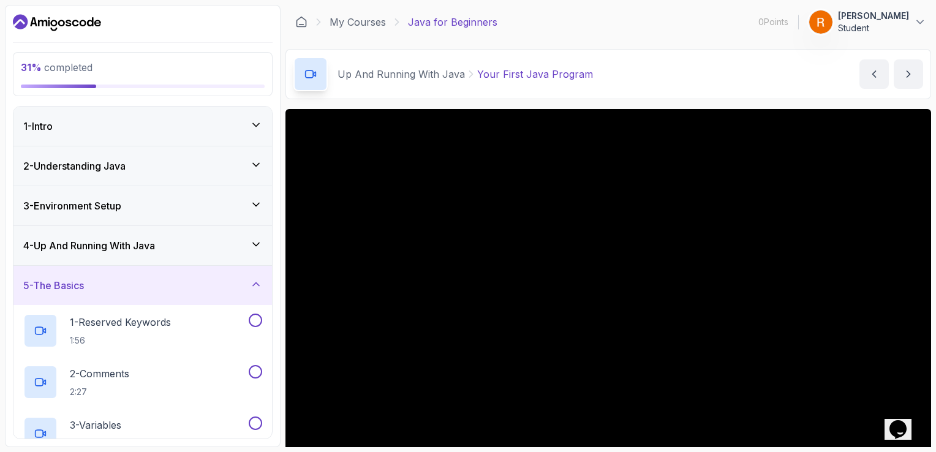
click at [248, 296] on div "5 - The Basics" at bounding box center [142, 285] width 258 height 39
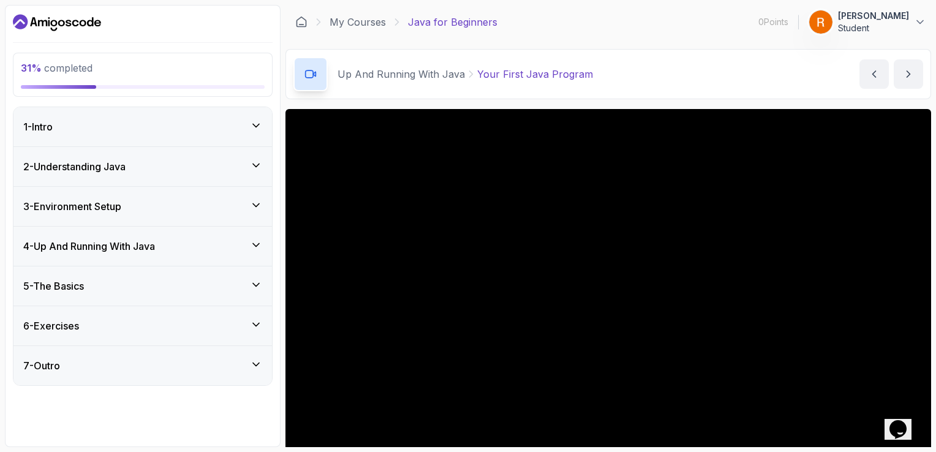
click at [200, 257] on div "4 - Up And Running With Java" at bounding box center [142, 246] width 258 height 39
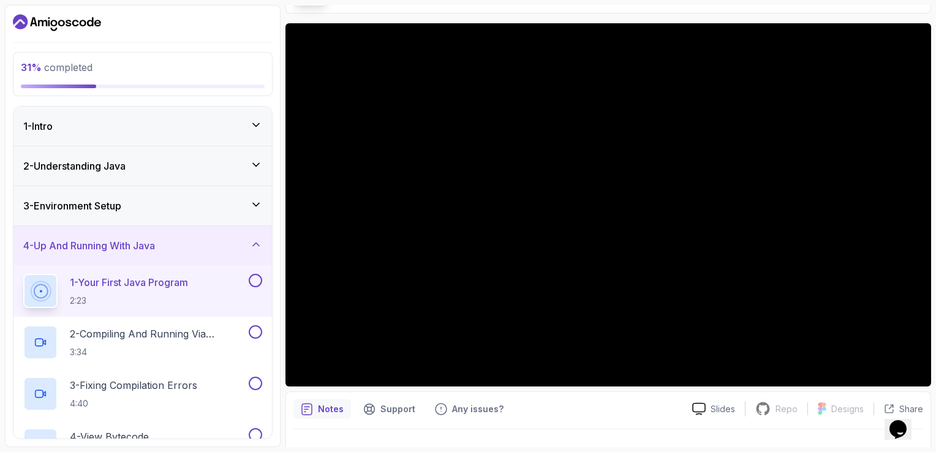
scroll to position [109, 0]
